Goal: Information Seeking & Learning: Learn about a topic

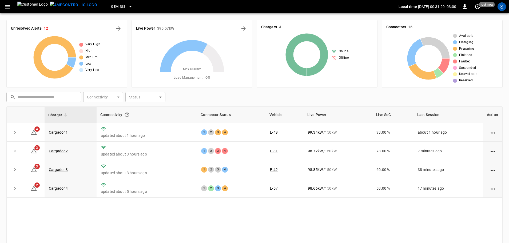
scroll to position [45, 0]
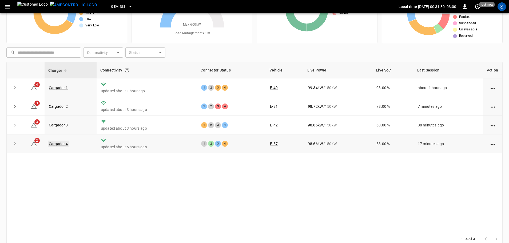
click at [60, 144] on link "Cargador 4" at bounding box center [58, 144] width 21 height 6
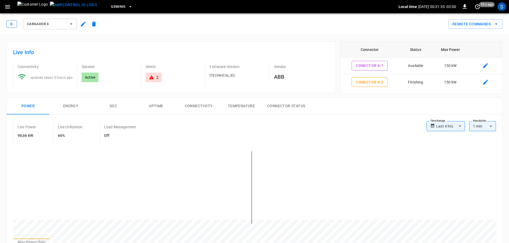
click at [15, 24] on button "button" at bounding box center [11, 23] width 11 height 7
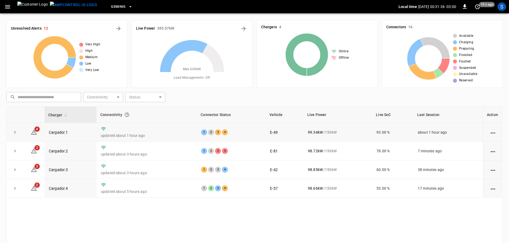
scroll to position [45, 0]
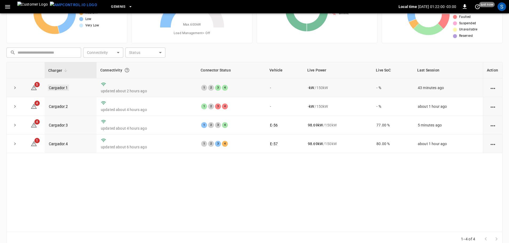
click at [57, 89] on link "Cargador 1" at bounding box center [58, 88] width 21 height 6
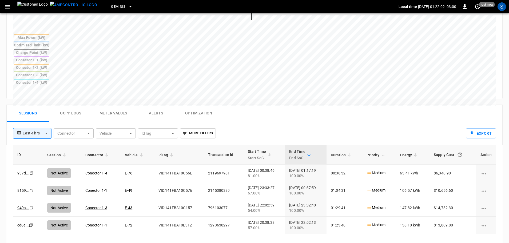
scroll to position [214, 0]
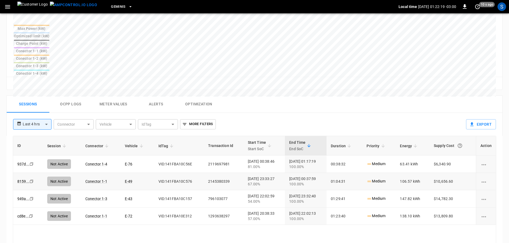
drag, startPoint x: 279, startPoint y: 135, endPoint x: 286, endPoint y: 137, distance: 7.5
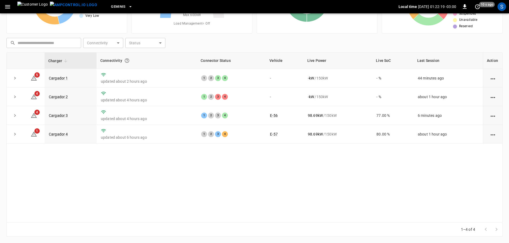
scroll to position [45, 0]
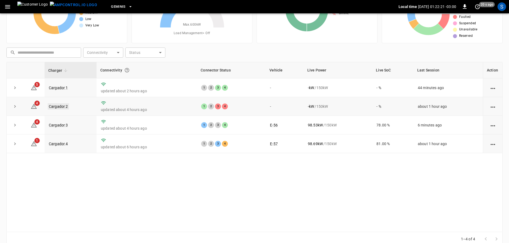
click at [60, 105] on link "Cargador 2" at bounding box center [58, 106] width 21 height 6
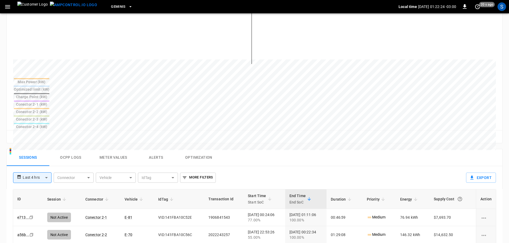
scroll to position [187, 0]
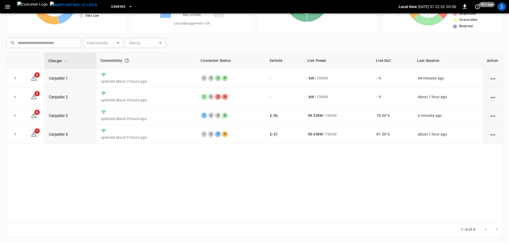
scroll to position [45, 0]
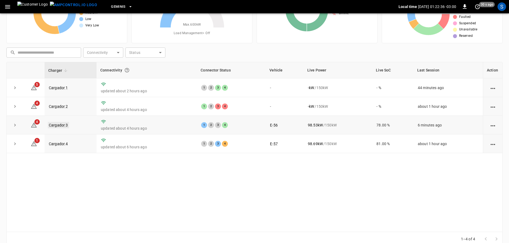
click at [52, 126] on link "Cargador 3" at bounding box center [58, 125] width 21 height 6
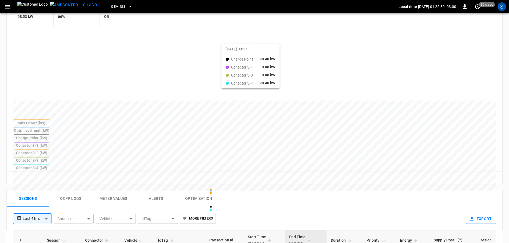
scroll to position [187, 0]
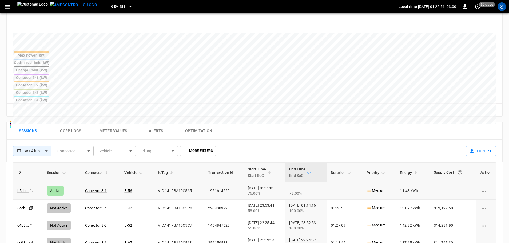
drag, startPoint x: 182, startPoint y: 149, endPoint x: 185, endPoint y: 155, distance: 6.7
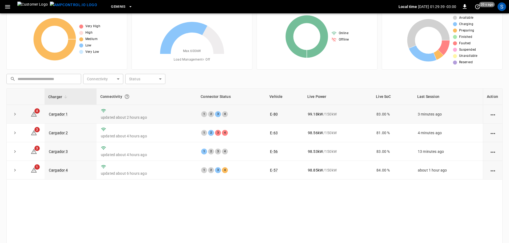
scroll to position [18, 0]
click at [57, 115] on link "Cargador 1" at bounding box center [58, 114] width 21 height 6
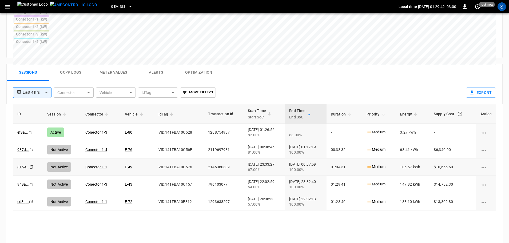
scroll to position [257, 0]
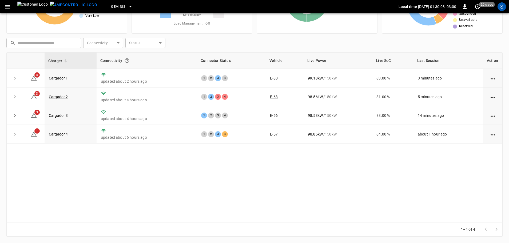
scroll to position [18, 0]
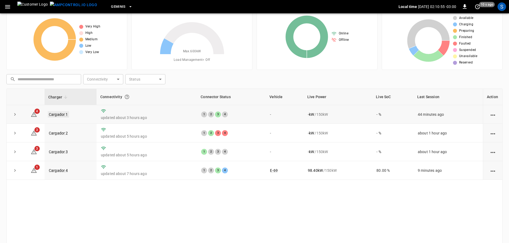
click at [64, 116] on link "Cargador 1" at bounding box center [58, 114] width 21 height 6
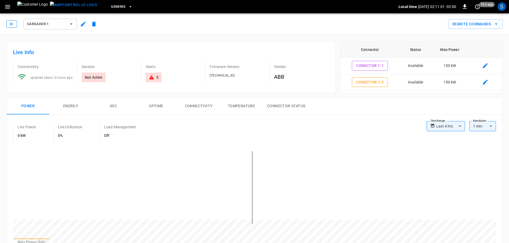
click at [15, 25] on button "button" at bounding box center [11, 23] width 11 height 7
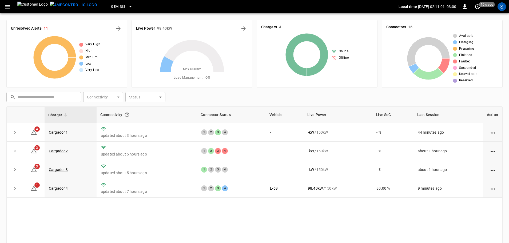
scroll to position [18, 0]
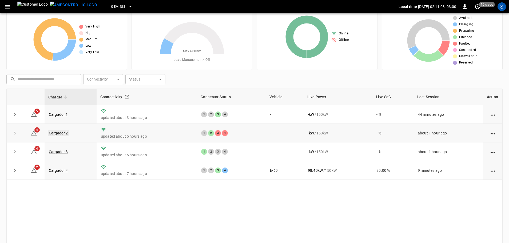
click at [61, 133] on link "Cargador 2" at bounding box center [58, 133] width 21 height 6
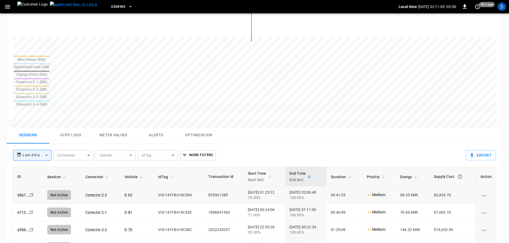
scroll to position [192, 0]
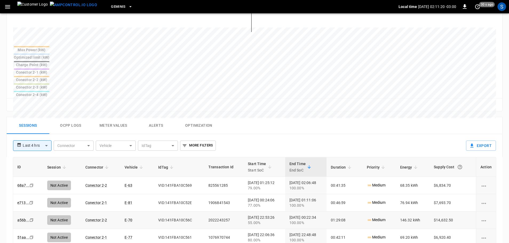
drag, startPoint x: 154, startPoint y: 176, endPoint x: 154, endPoint y: 183, distance: 6.7
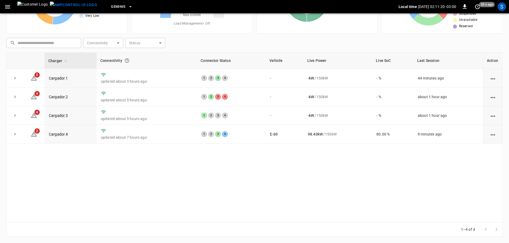
scroll to position [18, 0]
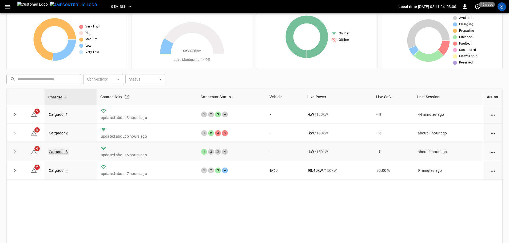
click at [60, 151] on link "Cargador 3" at bounding box center [58, 152] width 21 height 6
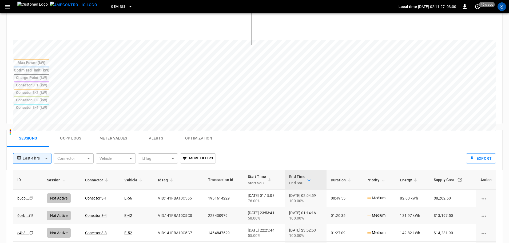
scroll to position [187, 0]
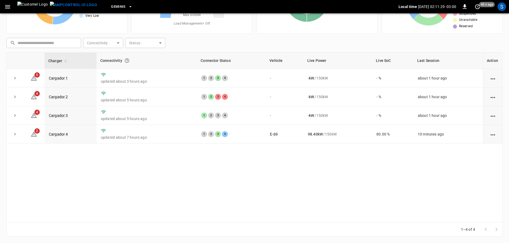
scroll to position [18, 0]
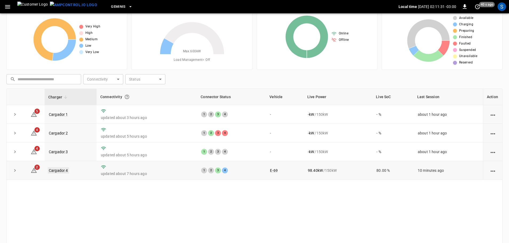
click at [63, 173] on link "Cargador 4" at bounding box center [58, 170] width 21 height 6
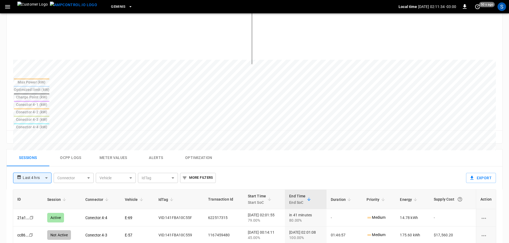
scroll to position [160, 0]
drag, startPoint x: 215, startPoint y: 186, endPoint x: 204, endPoint y: 184, distance: 11.4
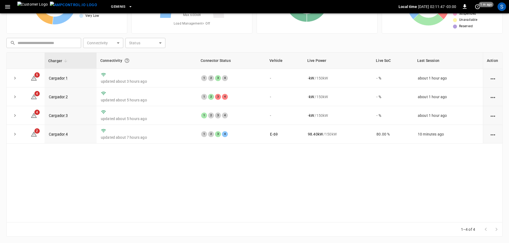
scroll to position [18, 0]
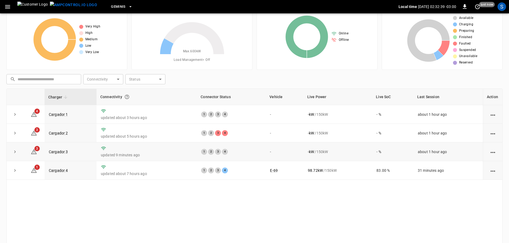
click at [237, 149] on td "1 2 3 4" at bounding box center [231, 152] width 69 height 19
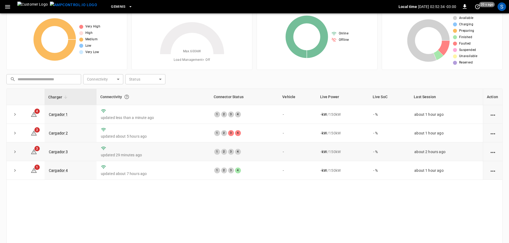
click at [285, 155] on td "-" at bounding box center [298, 152] width 38 height 19
